Goal: Transaction & Acquisition: Purchase product/service

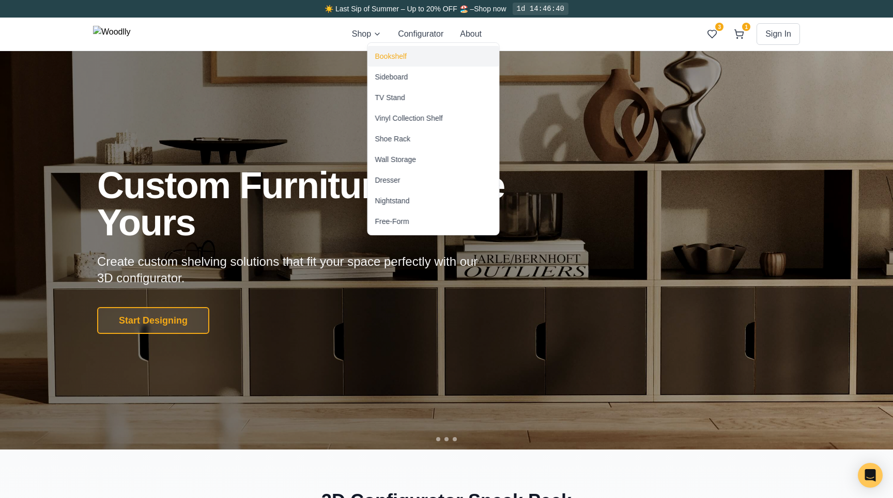
click at [390, 54] on div "Bookshelf" at bounding box center [391, 56] width 32 height 10
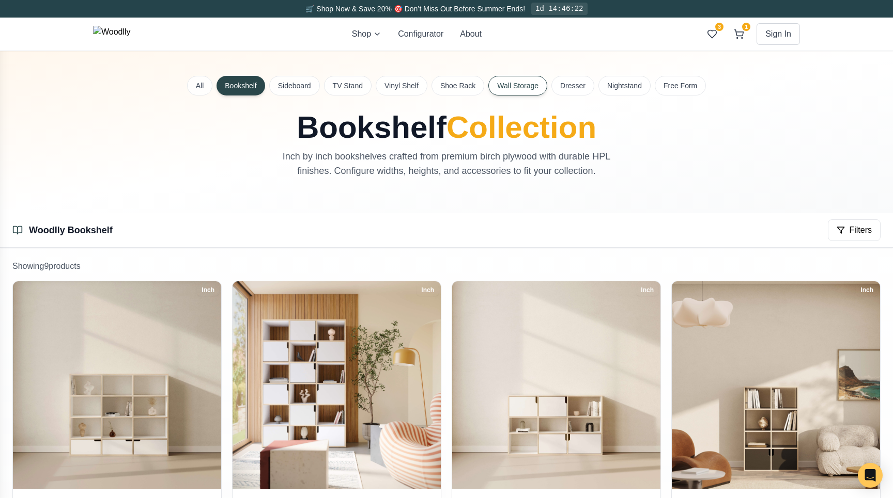
click at [536, 89] on button "Wall Storage" at bounding box center [517, 86] width 59 height 20
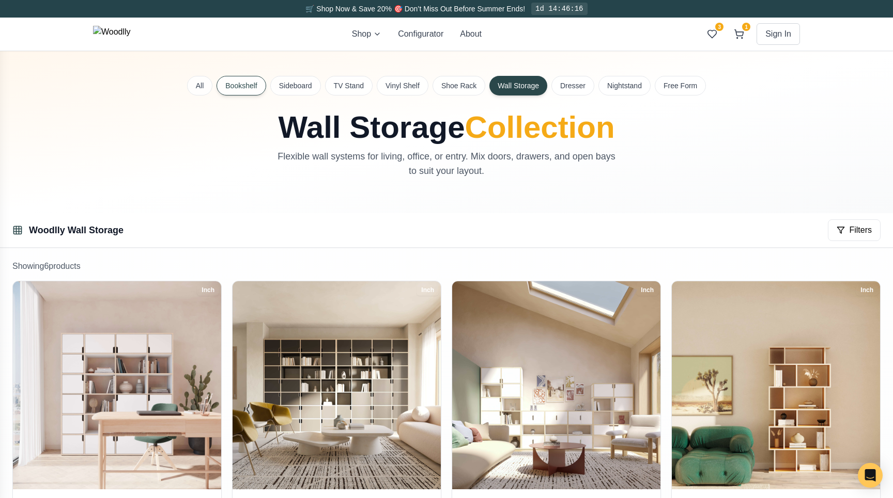
click at [241, 93] on button "Bookshelf" at bounding box center [240, 86] width 49 height 20
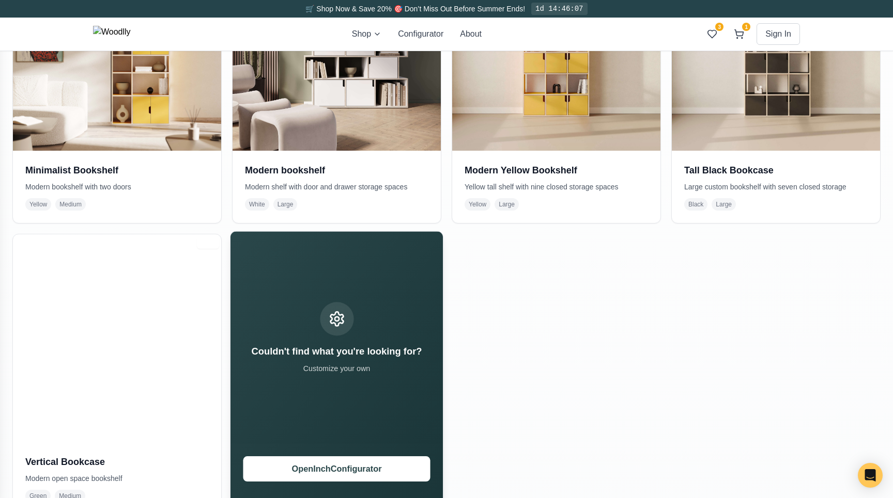
scroll to position [664, 0]
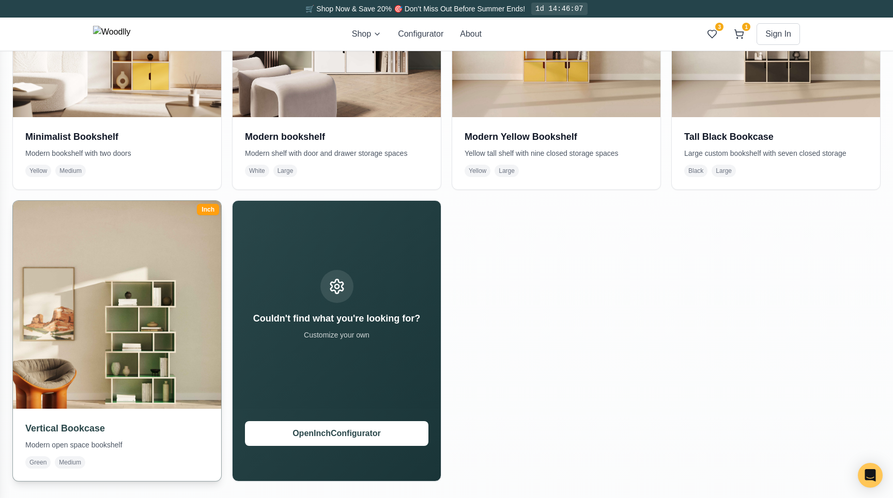
click at [166, 282] on img at bounding box center [117, 305] width 218 height 218
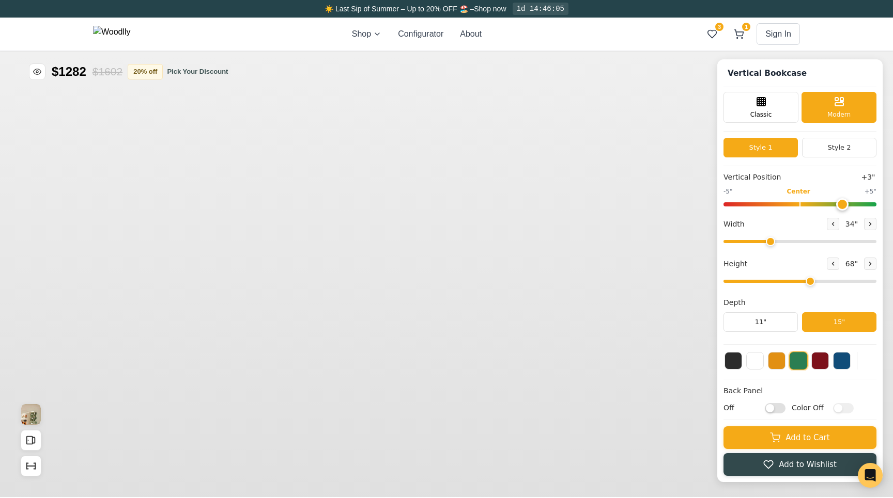
type input "3"
type input "34"
type input "5"
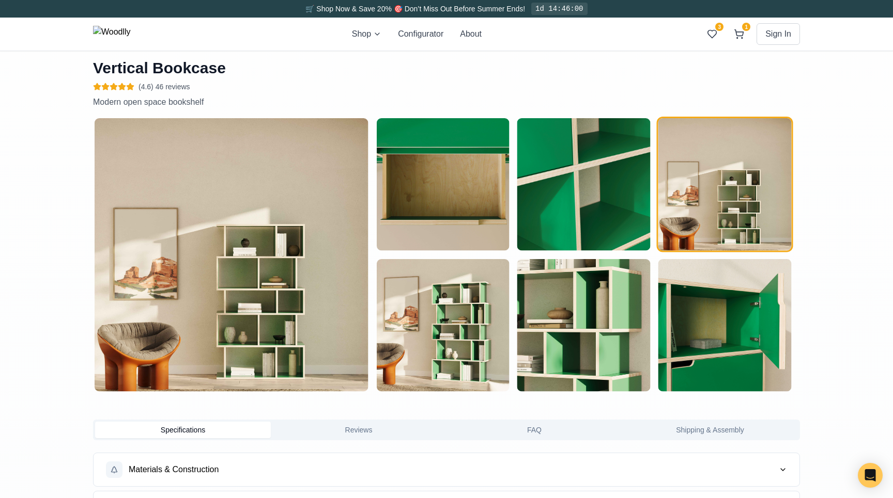
scroll to position [472, 0]
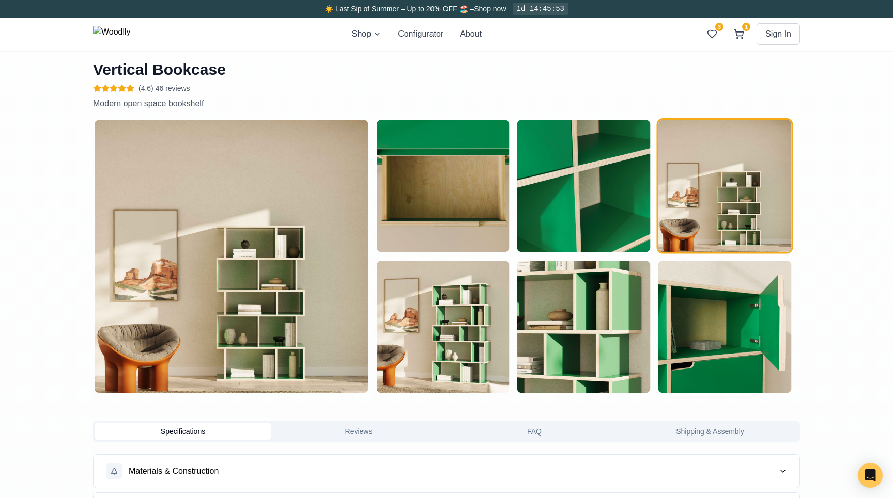
click at [466, 194] on img "button" at bounding box center [442, 186] width 133 height 133
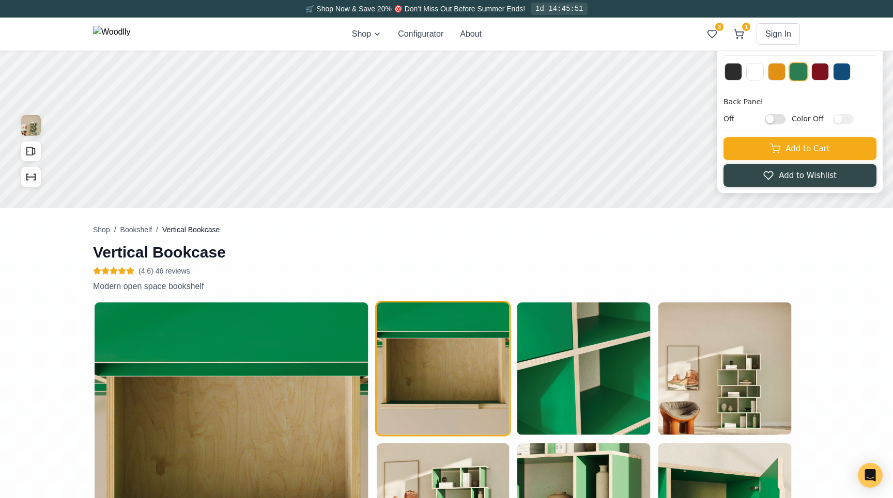
scroll to position [293, 0]
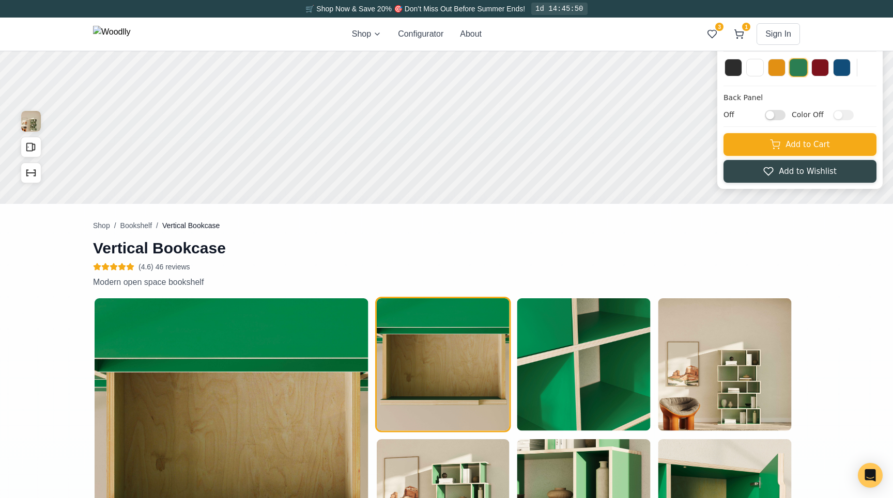
click at [557, 325] on img "button" at bounding box center [583, 365] width 133 height 133
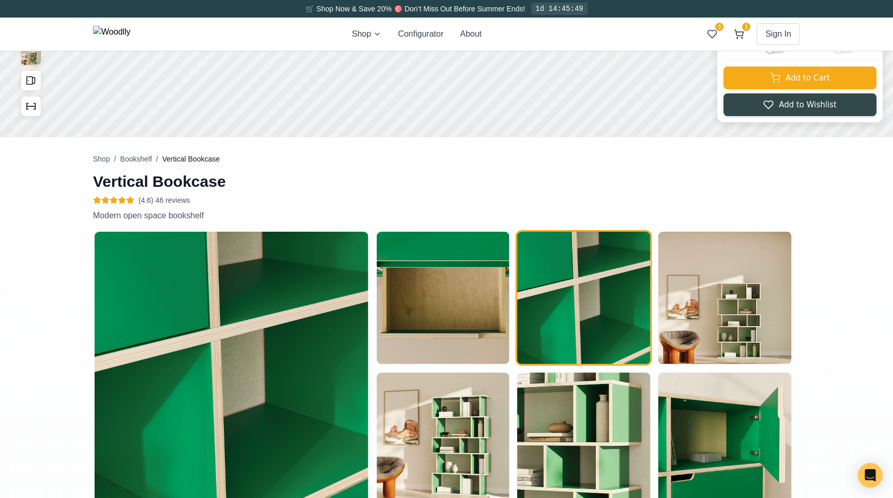
scroll to position [367, 0]
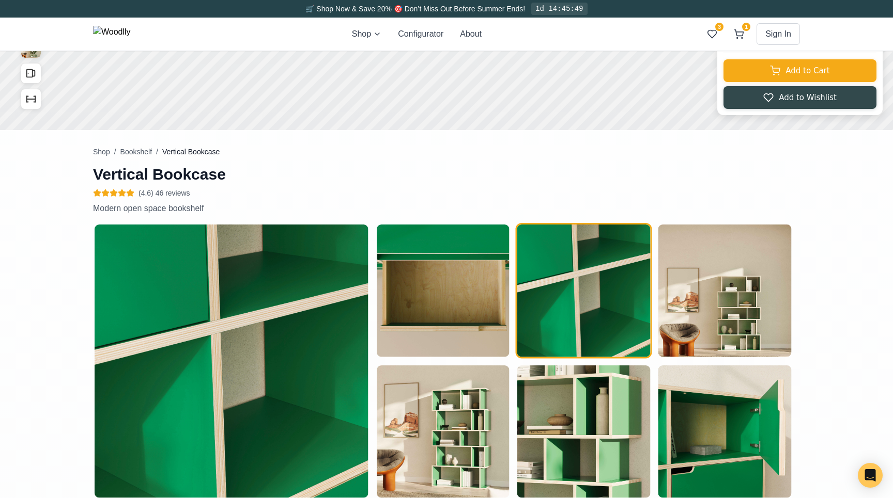
click at [482, 386] on img "button" at bounding box center [442, 432] width 133 height 133
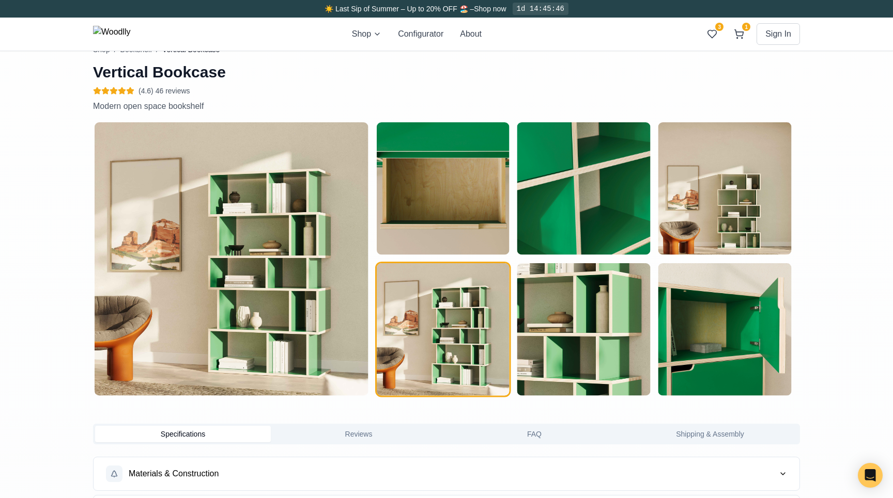
scroll to position [485, 0]
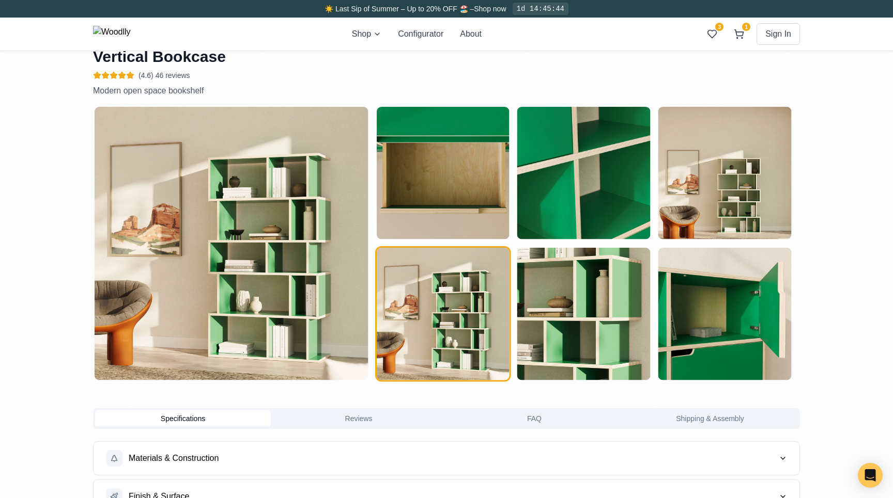
click at [582, 322] on img "button" at bounding box center [583, 314] width 133 height 133
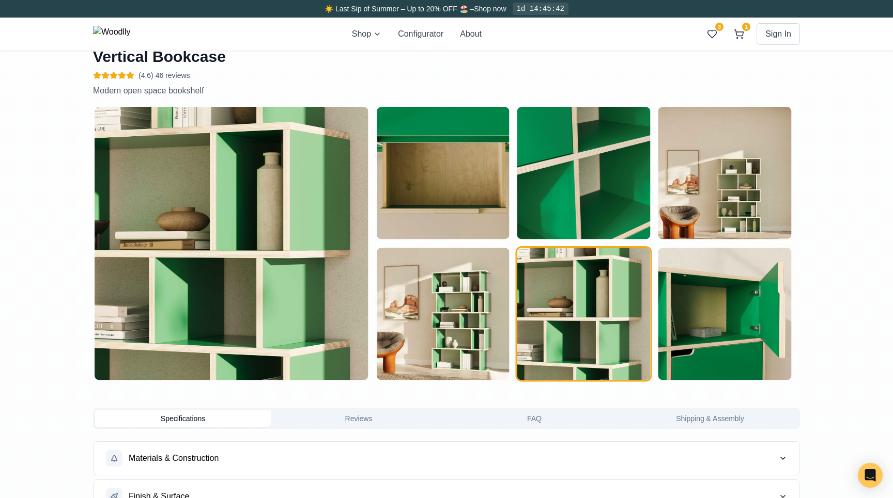
click at [698, 288] on img "button" at bounding box center [724, 314] width 133 height 133
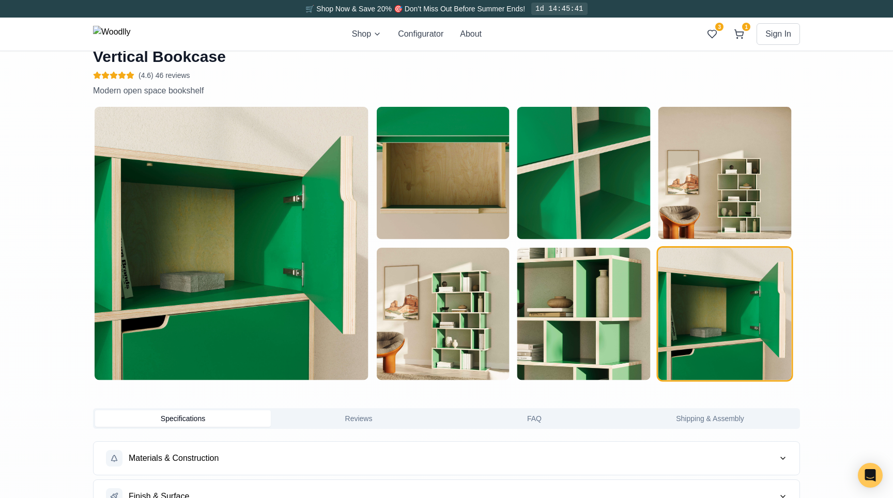
click at [458, 190] on img "button" at bounding box center [442, 173] width 133 height 133
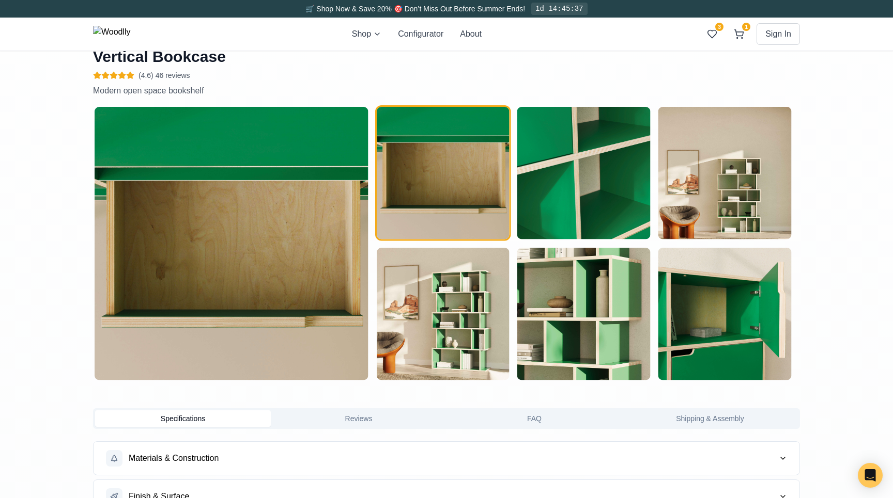
click at [689, 304] on img "button" at bounding box center [724, 314] width 133 height 133
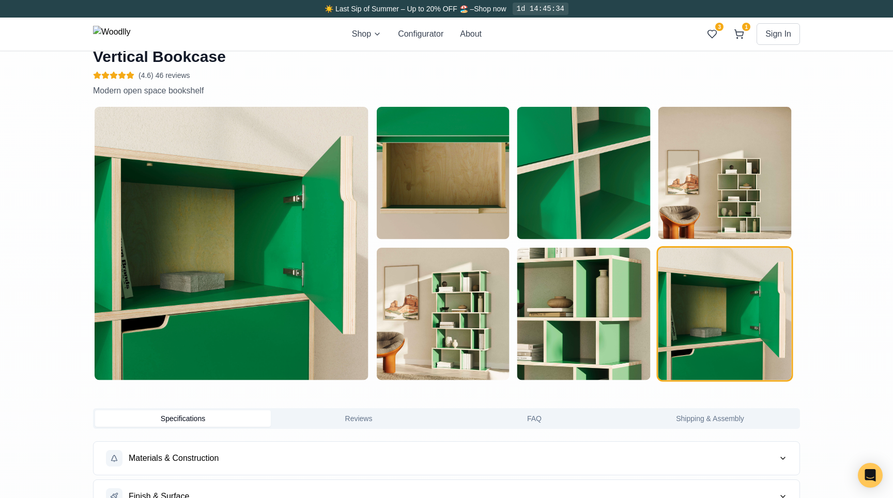
click at [731, 199] on img "button" at bounding box center [724, 173] width 133 height 133
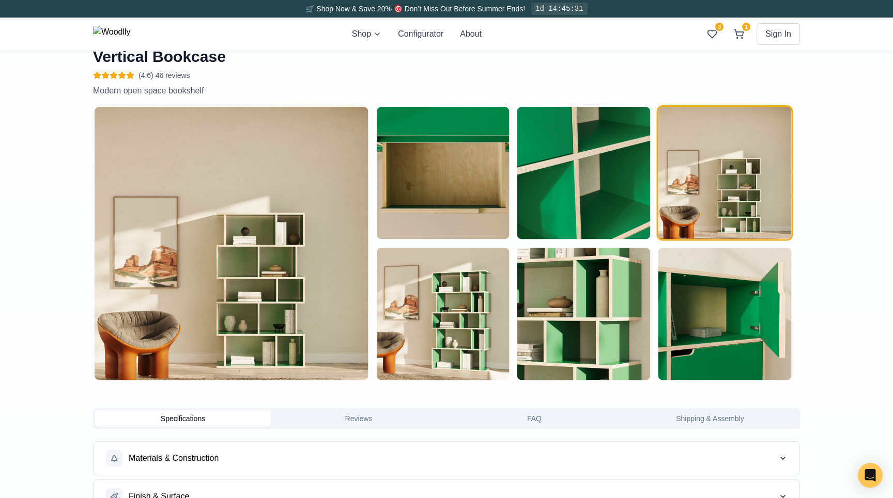
click at [431, 318] on img "button" at bounding box center [442, 314] width 133 height 133
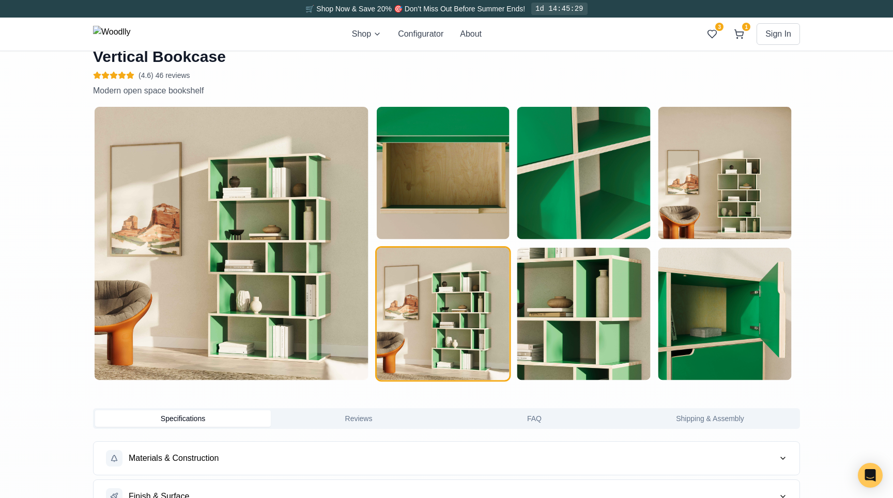
click at [565, 318] on img "button" at bounding box center [583, 314] width 133 height 133
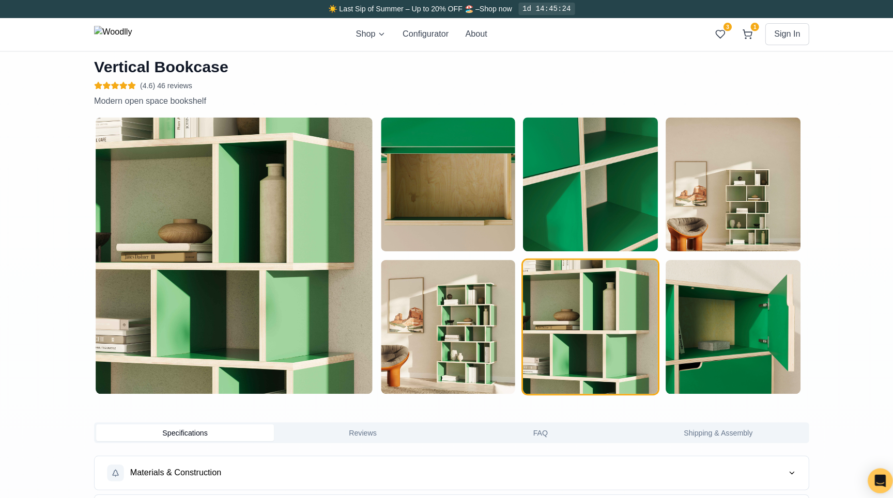
scroll to position [473, 0]
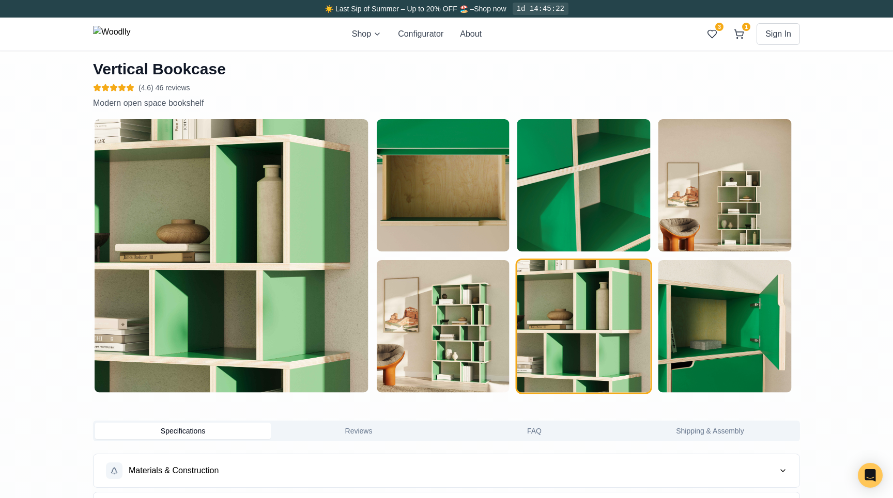
click at [557, 194] on img "button" at bounding box center [583, 185] width 133 height 133
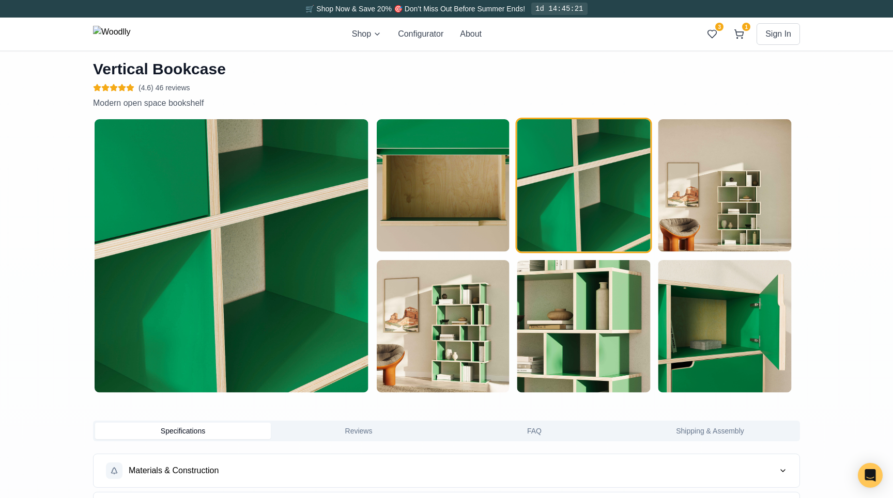
click at [572, 331] on img "button" at bounding box center [583, 326] width 133 height 133
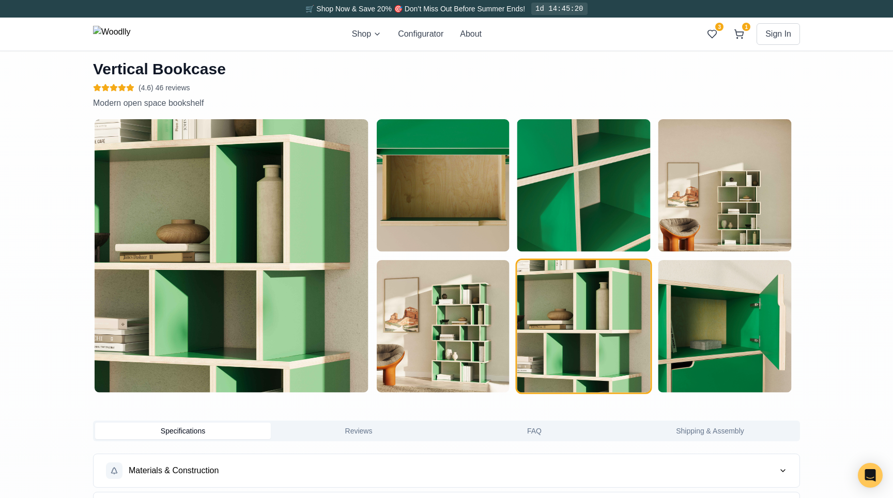
click at [456, 329] on img "button" at bounding box center [442, 326] width 133 height 133
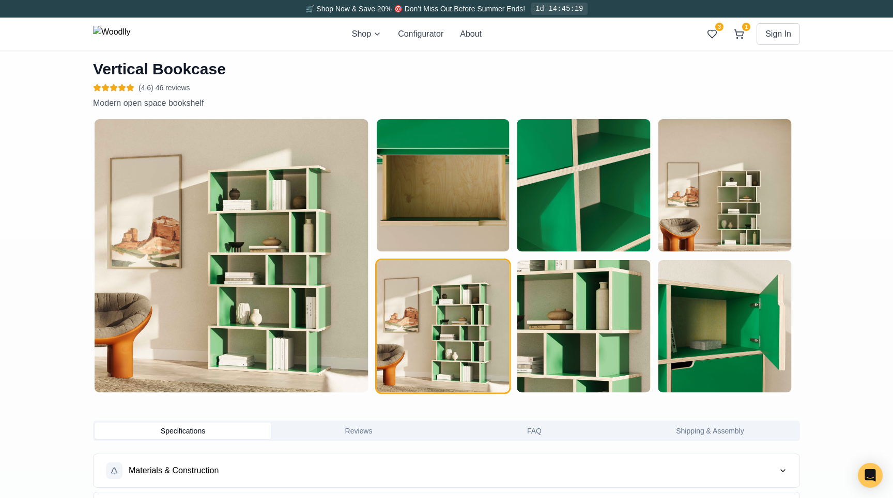
click at [781, 217] on img "button" at bounding box center [724, 185] width 133 height 133
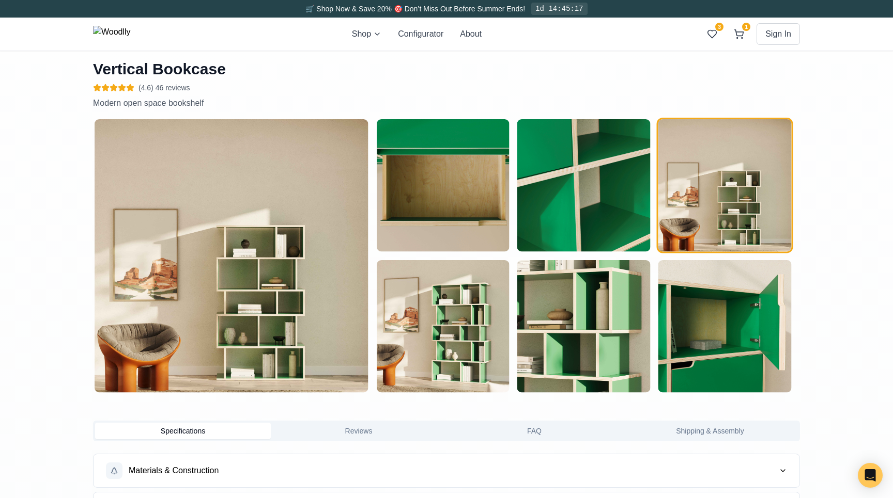
click at [464, 329] on img "button" at bounding box center [442, 326] width 133 height 133
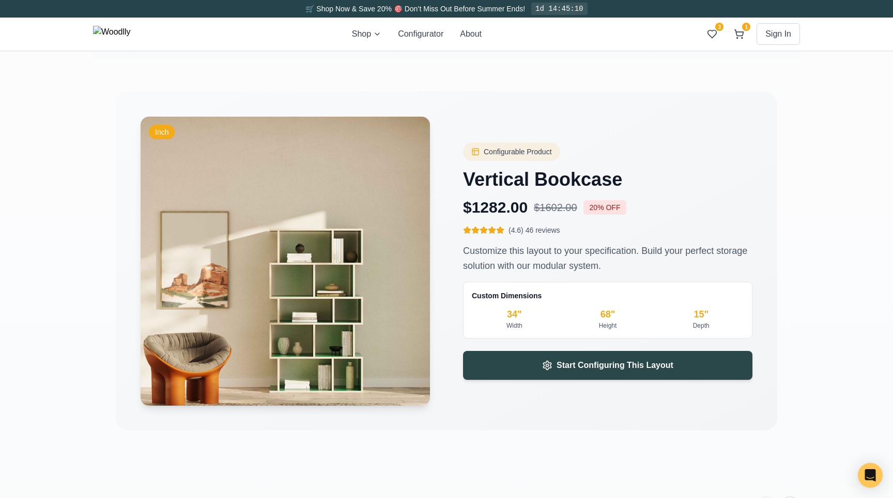
scroll to position [1847, 0]
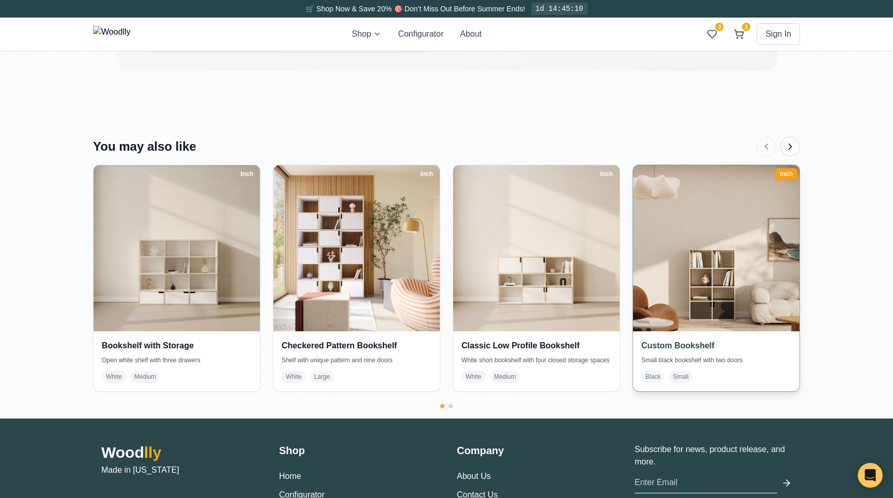
click at [744, 268] on img at bounding box center [716, 248] width 175 height 175
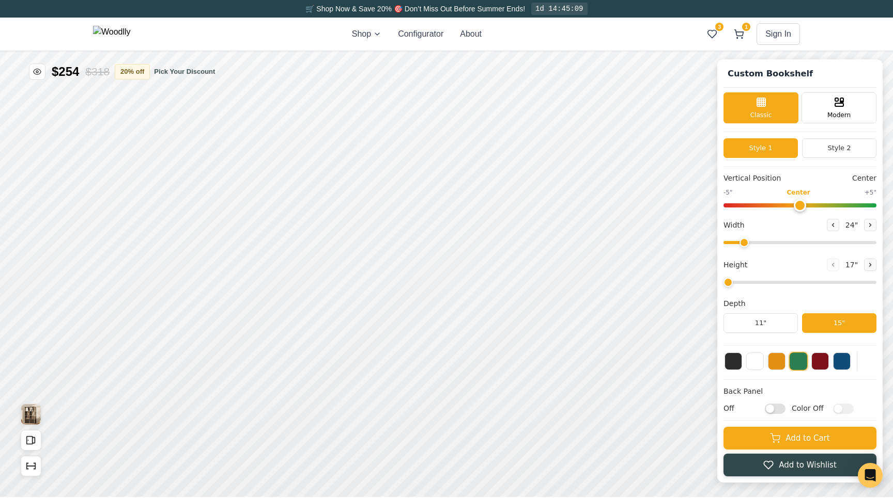
type input "30"
type input "4"
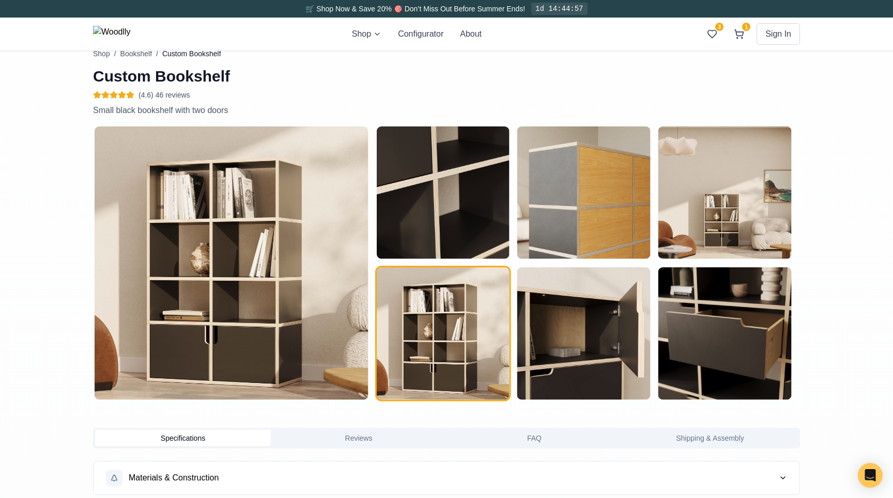
scroll to position [476, 0]
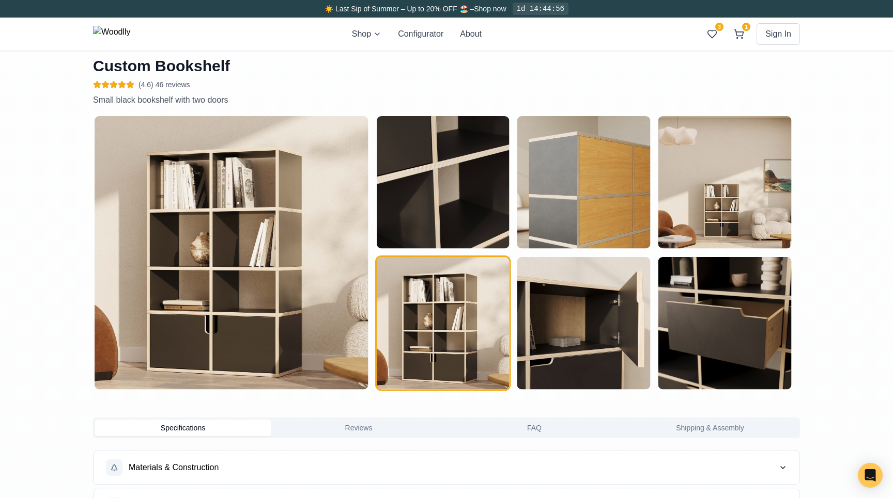
click at [689, 198] on img "button" at bounding box center [724, 182] width 133 height 133
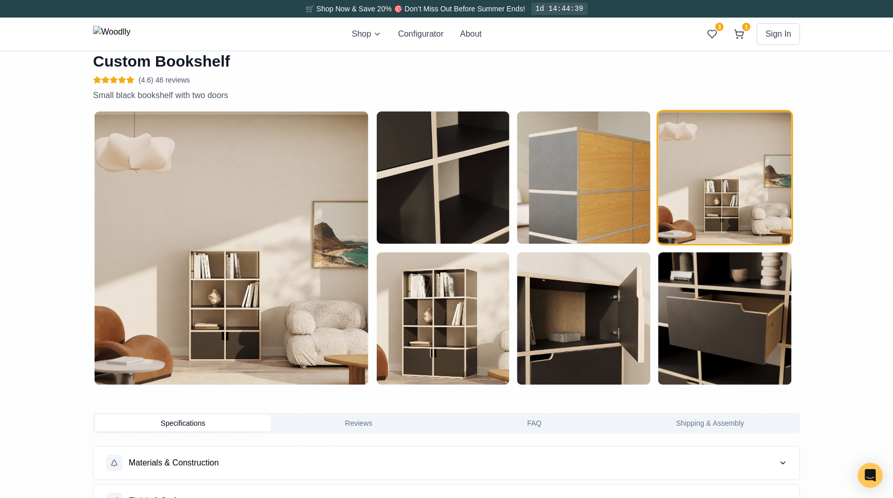
scroll to position [486, 0]
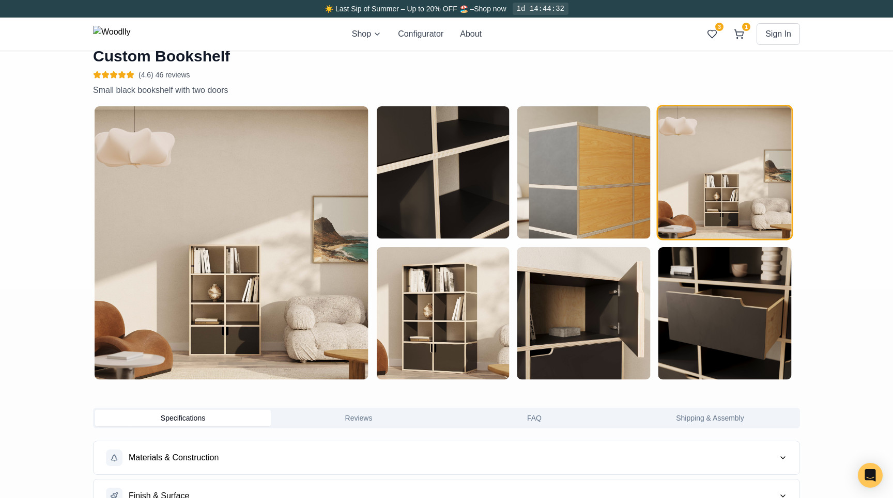
click at [439, 302] on img "button" at bounding box center [442, 313] width 133 height 133
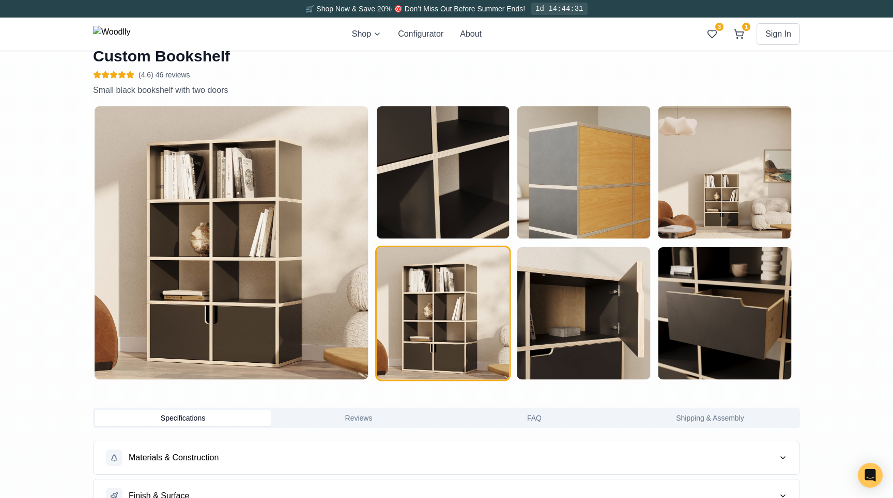
click at [596, 201] on img "button" at bounding box center [583, 172] width 133 height 133
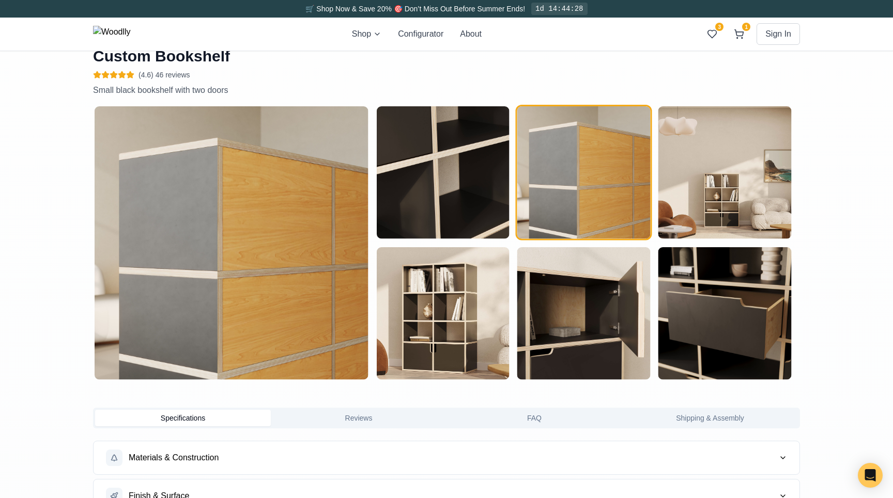
click at [568, 286] on img "button" at bounding box center [583, 313] width 133 height 133
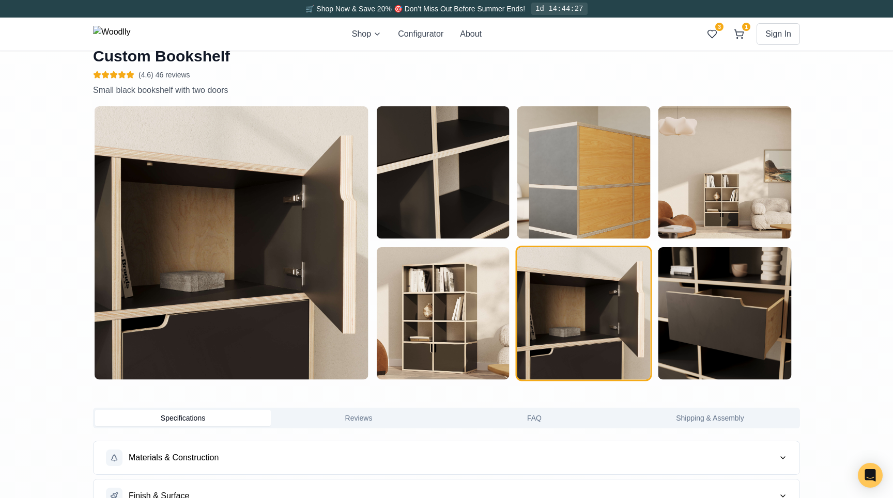
click at [699, 273] on img "button" at bounding box center [724, 313] width 133 height 133
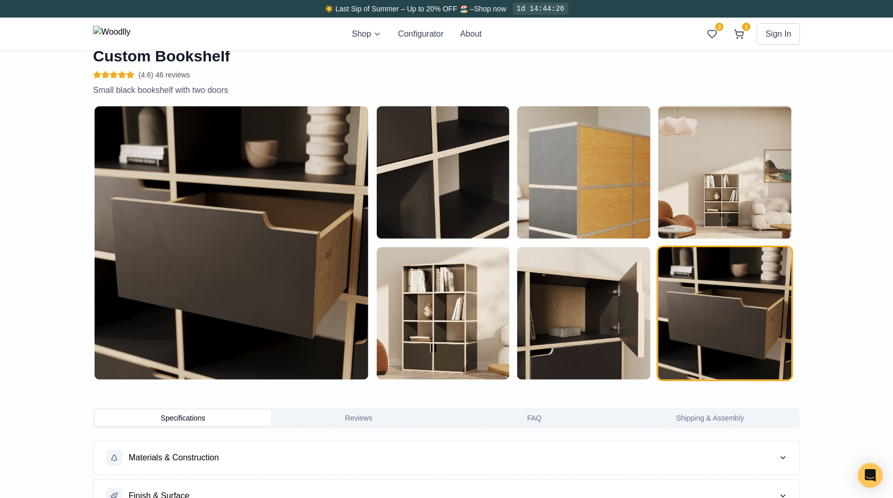
click at [479, 290] on img "button" at bounding box center [442, 313] width 133 height 133
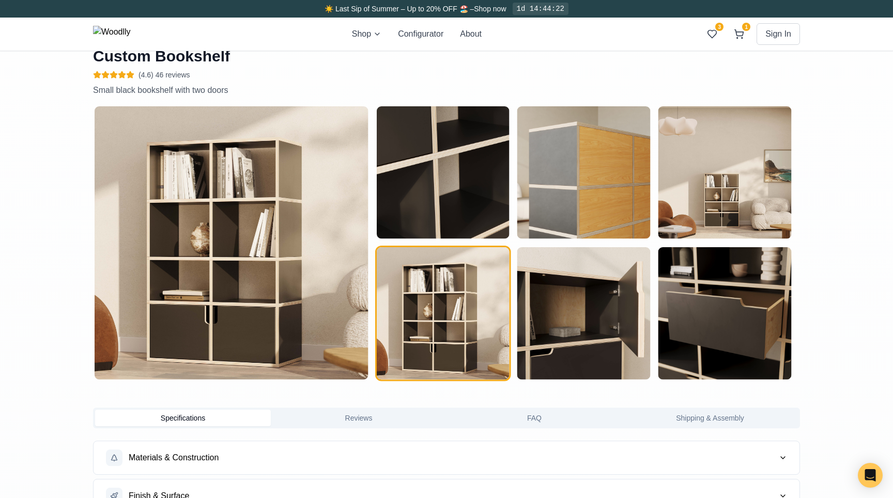
click at [493, 175] on img "button" at bounding box center [442, 172] width 133 height 133
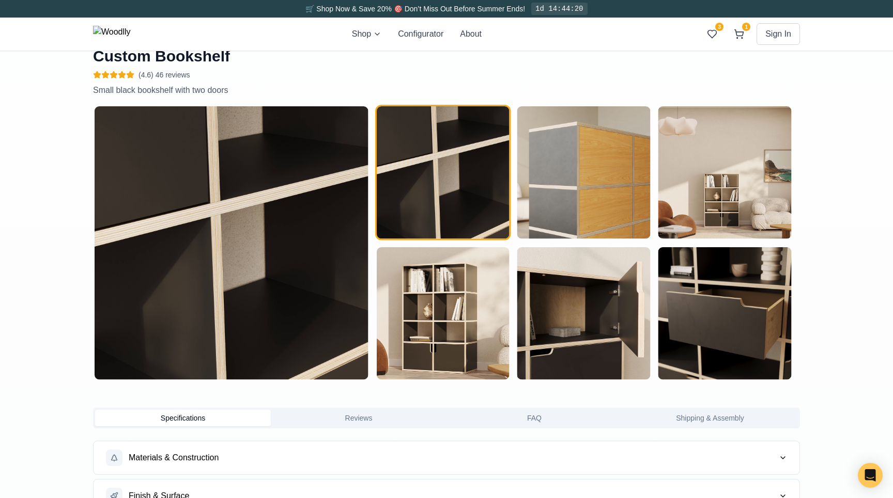
click at [567, 217] on img "button" at bounding box center [583, 172] width 133 height 133
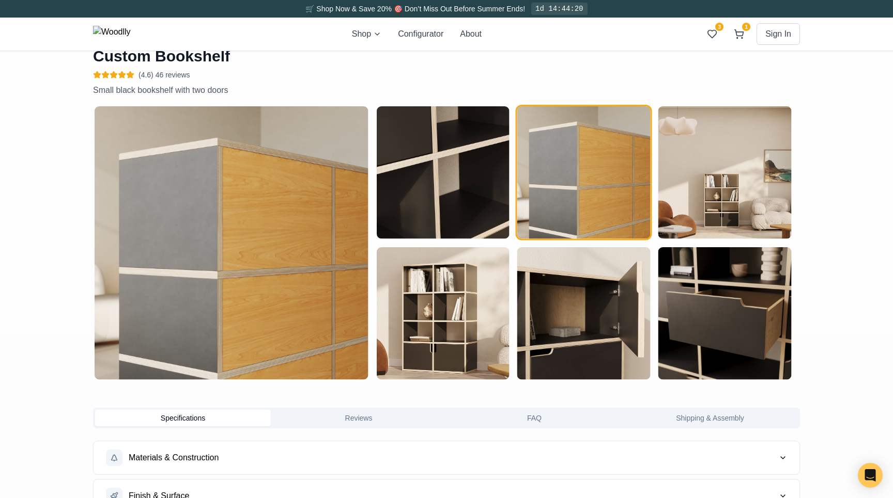
click at [751, 169] on img "button" at bounding box center [724, 172] width 133 height 133
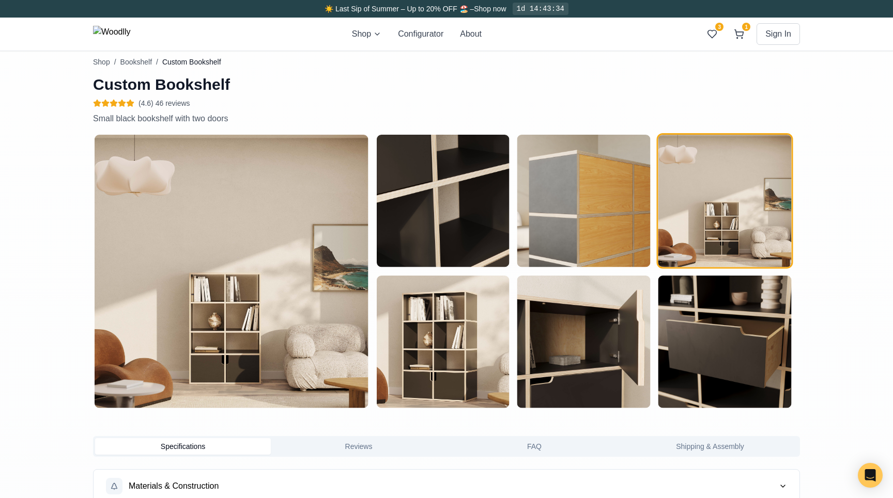
scroll to position [492, 0]
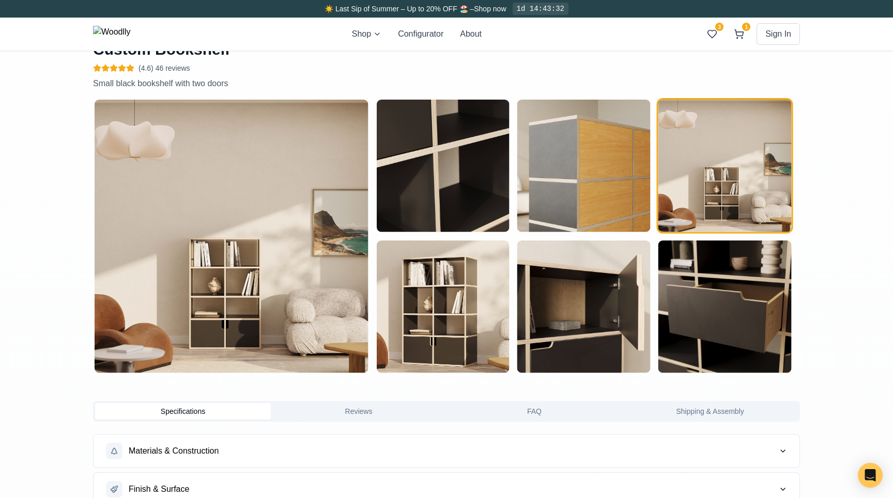
click at [456, 305] on img "button" at bounding box center [442, 307] width 133 height 133
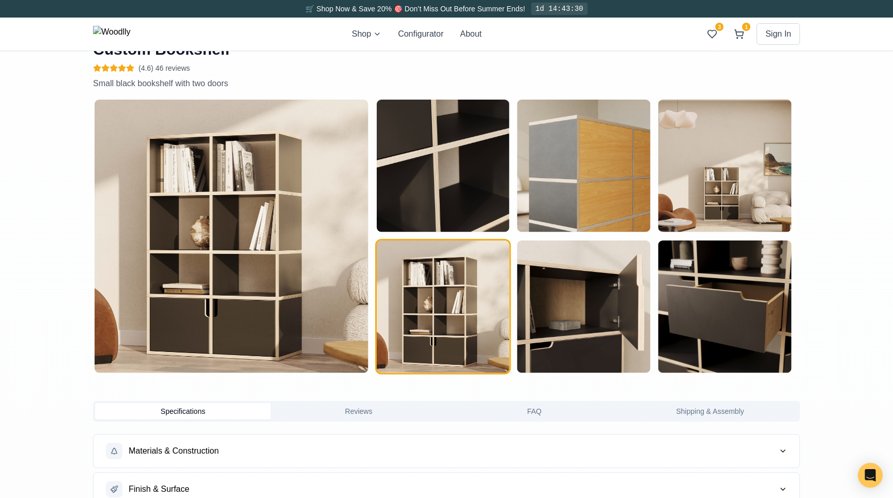
click at [208, 273] on img "button" at bounding box center [232, 237] width 274 height 274
click at [414, 285] on img "button" at bounding box center [442, 307] width 133 height 133
click at [448, 150] on img "button" at bounding box center [442, 166] width 133 height 133
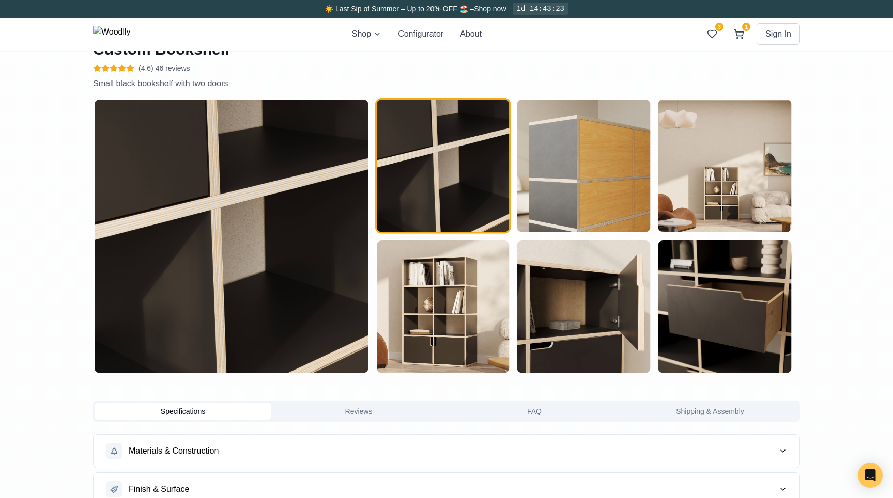
click at [708, 293] on img "button" at bounding box center [724, 307] width 133 height 133
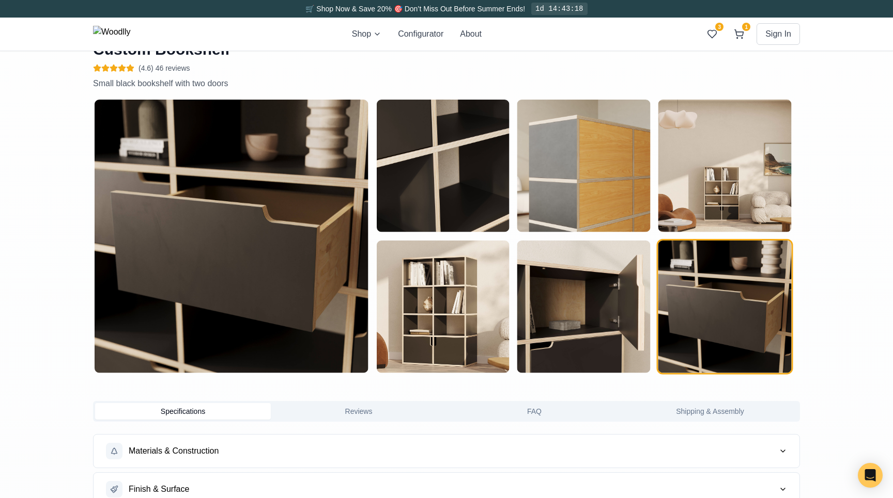
click at [605, 170] on img "button" at bounding box center [583, 166] width 133 height 133
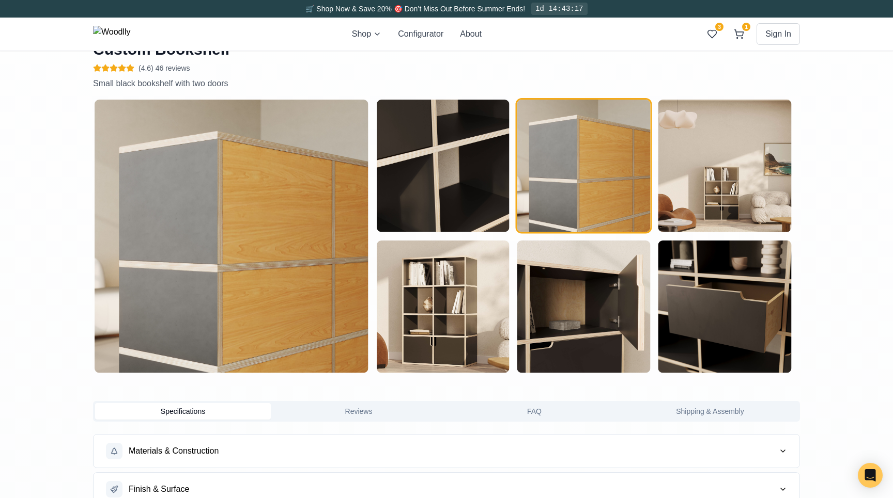
click at [543, 299] on img "button" at bounding box center [583, 307] width 133 height 133
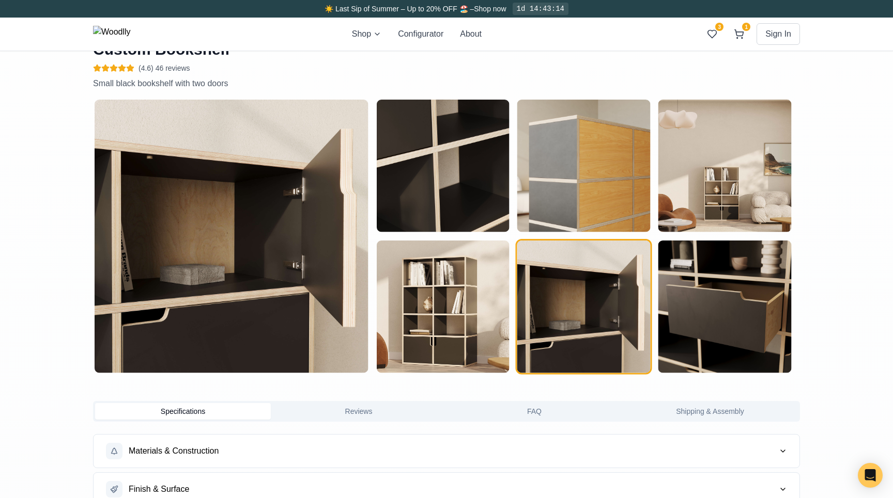
click at [679, 294] on img "button" at bounding box center [724, 307] width 133 height 133
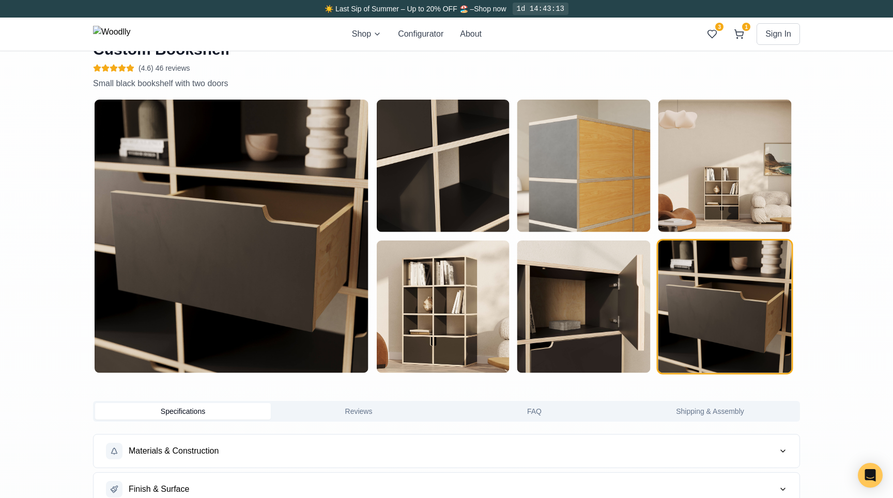
click at [583, 301] on img "button" at bounding box center [583, 307] width 133 height 133
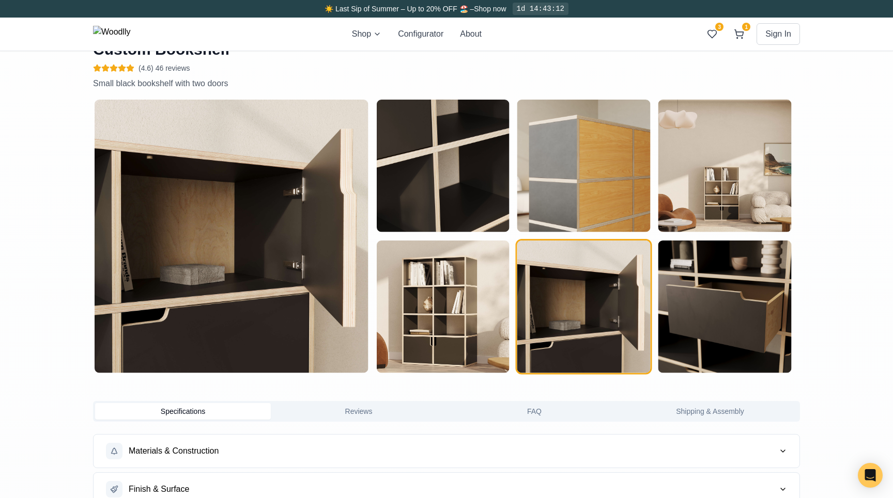
click at [450, 285] on img "button" at bounding box center [442, 307] width 133 height 133
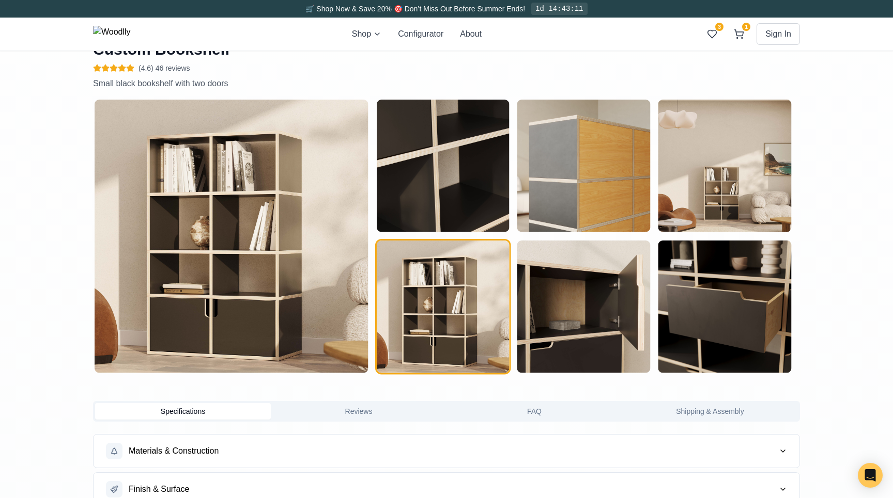
click at [733, 196] on img "button" at bounding box center [724, 166] width 133 height 133
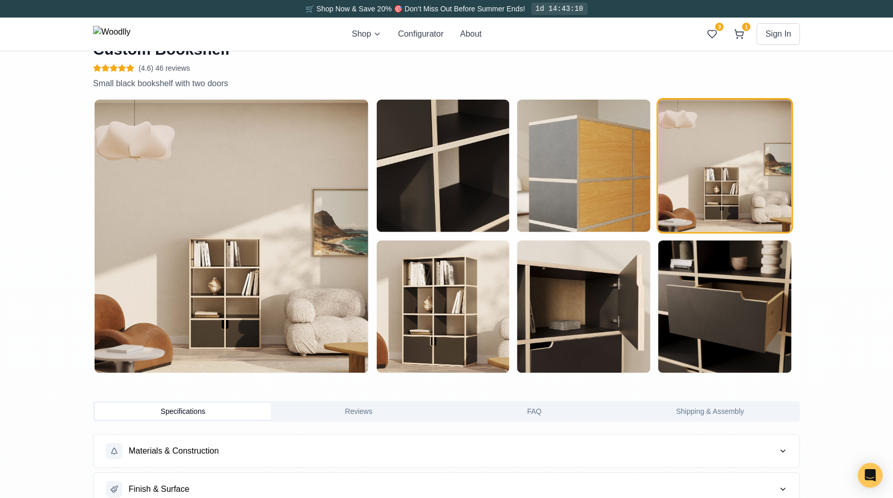
click at [471, 170] on img "button" at bounding box center [442, 166] width 133 height 133
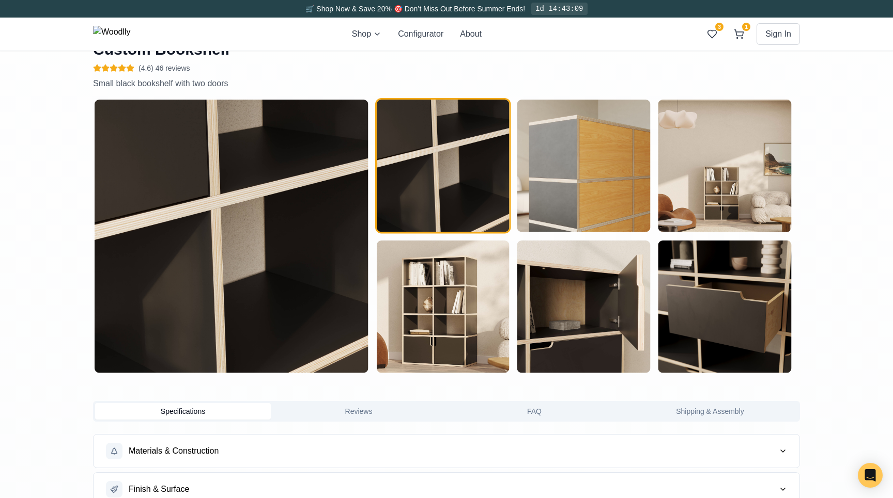
click at [596, 332] on img "button" at bounding box center [583, 307] width 133 height 133
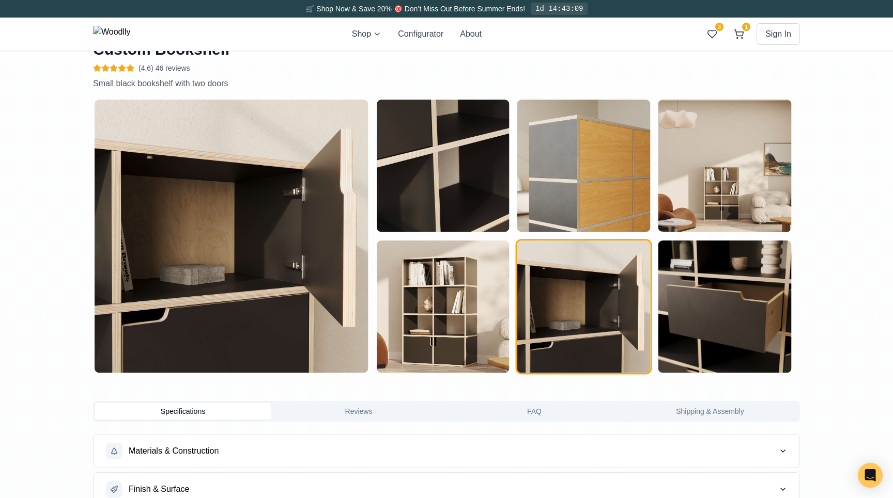
click at [714, 313] on img "button" at bounding box center [724, 307] width 133 height 133
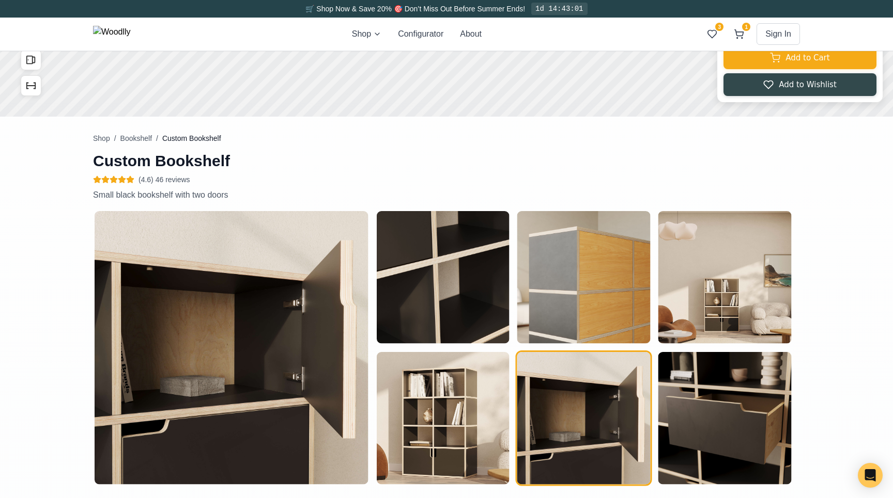
scroll to position [0, 0]
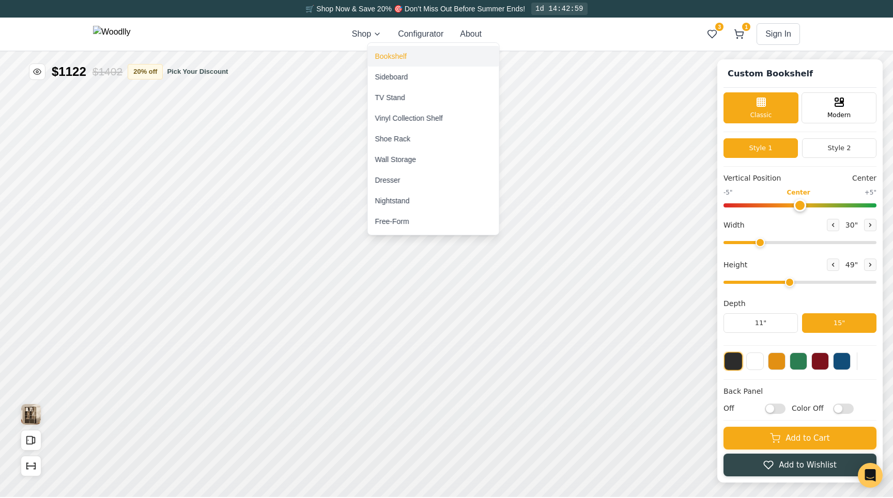
click at [404, 55] on div "Bookshelf" at bounding box center [391, 56] width 32 height 10
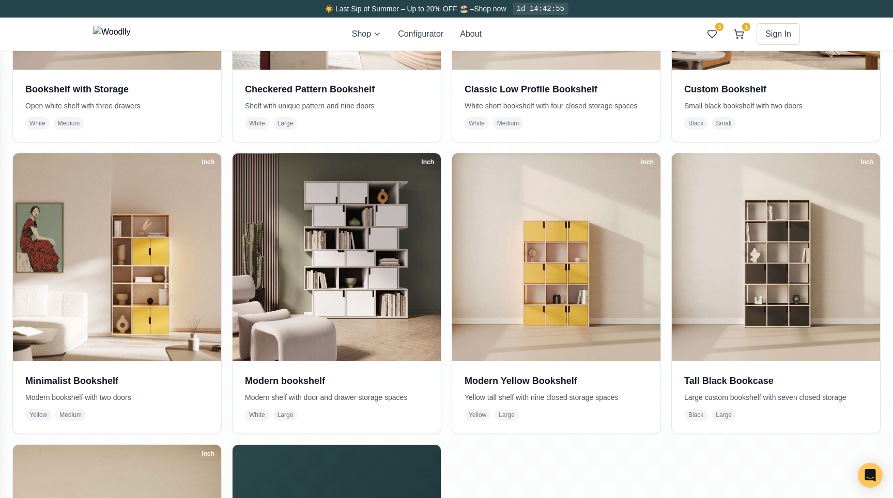
scroll to position [396, 0]
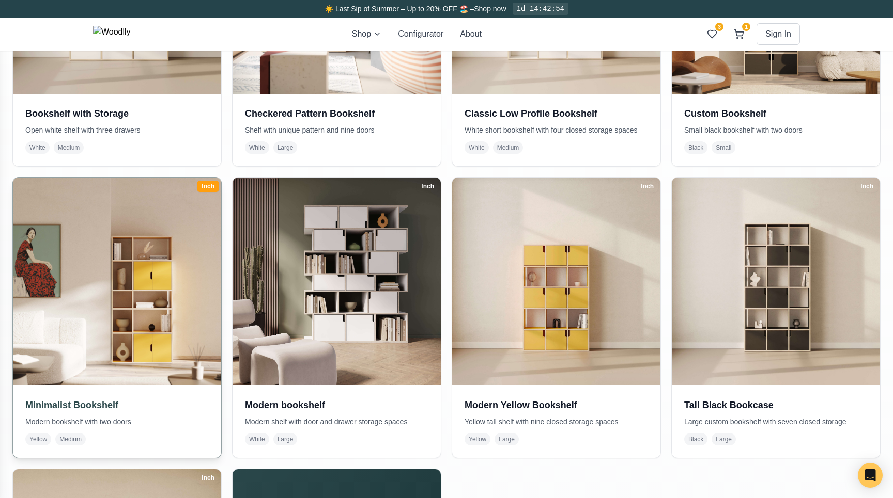
click at [126, 299] on img at bounding box center [117, 282] width 218 height 218
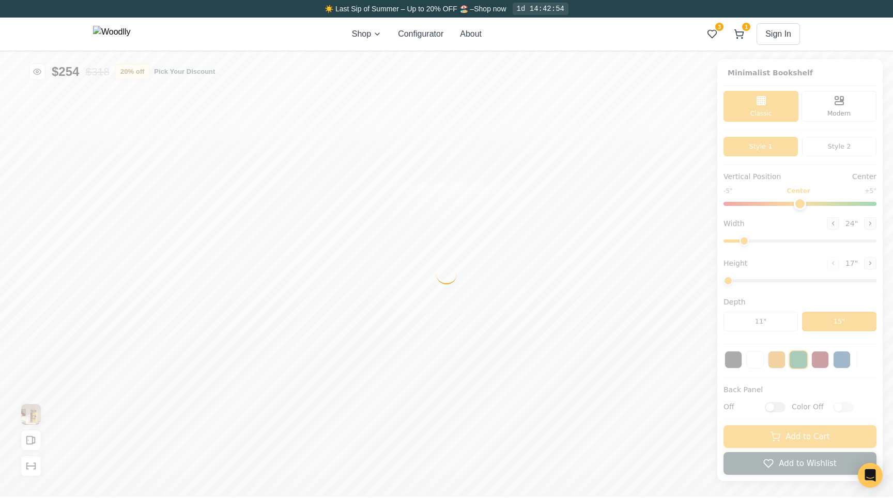
type input "-5"
type input "32"
type input "5"
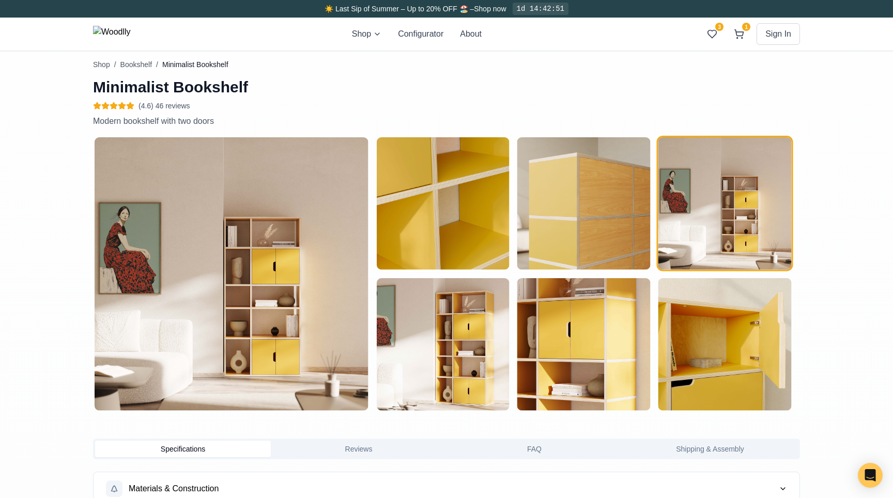
scroll to position [449, 0]
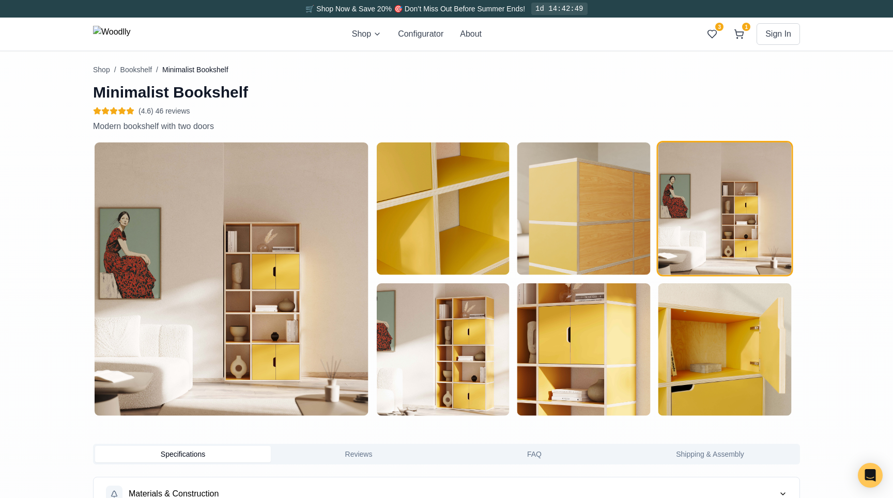
click at [421, 355] on img "button" at bounding box center [442, 350] width 133 height 133
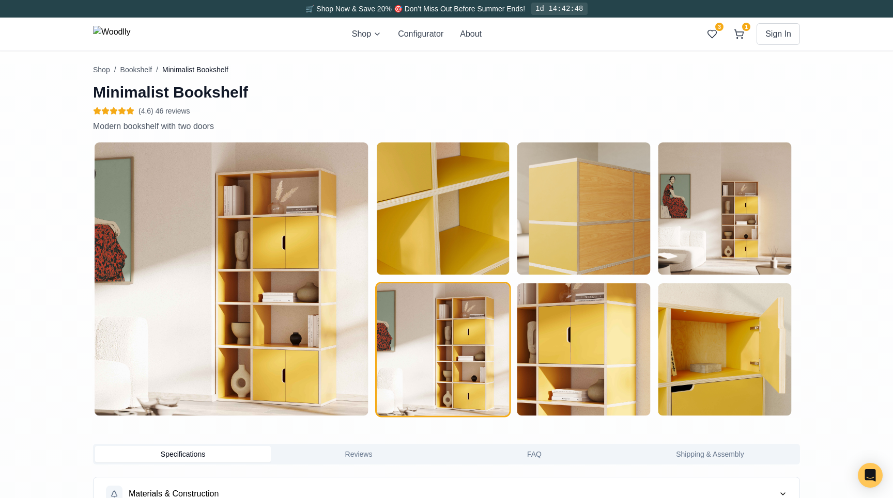
click at [574, 364] on img "button" at bounding box center [583, 350] width 133 height 133
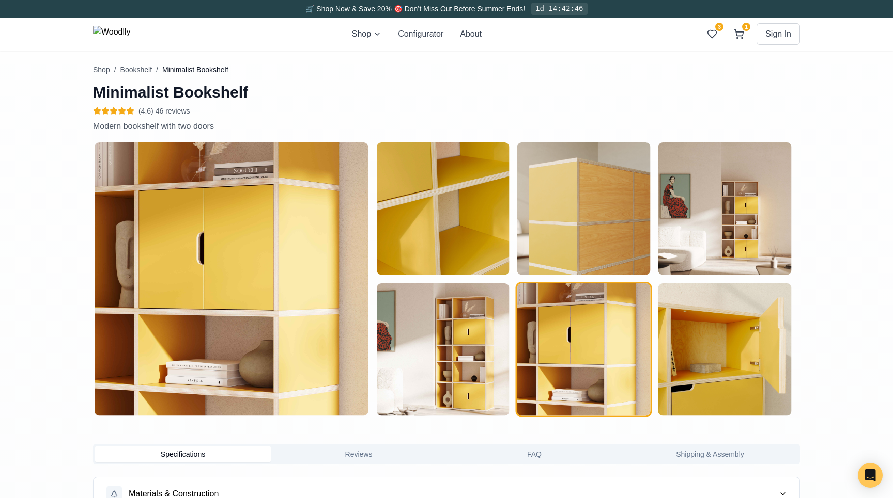
click at [463, 341] on img "button" at bounding box center [442, 350] width 133 height 133
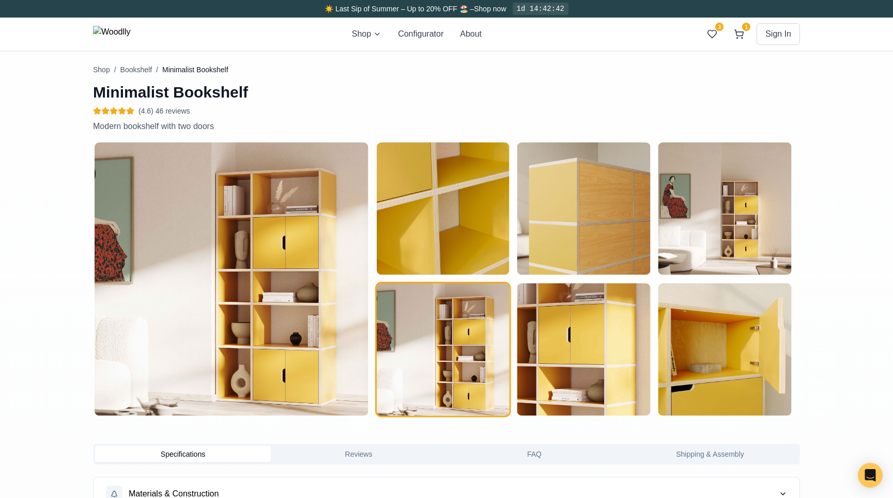
click at [710, 217] on img "button" at bounding box center [724, 209] width 133 height 133
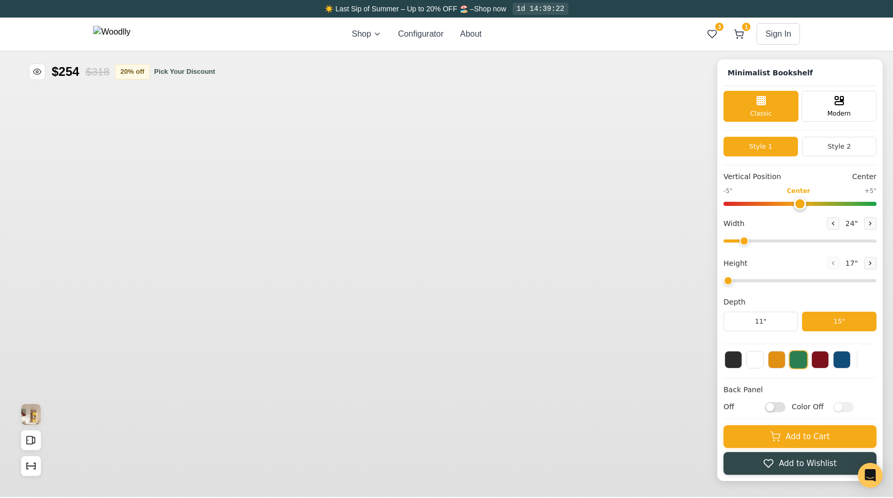
type input "-5"
type input "32"
type input "5"
